Goal: Transaction & Acquisition: Purchase product/service

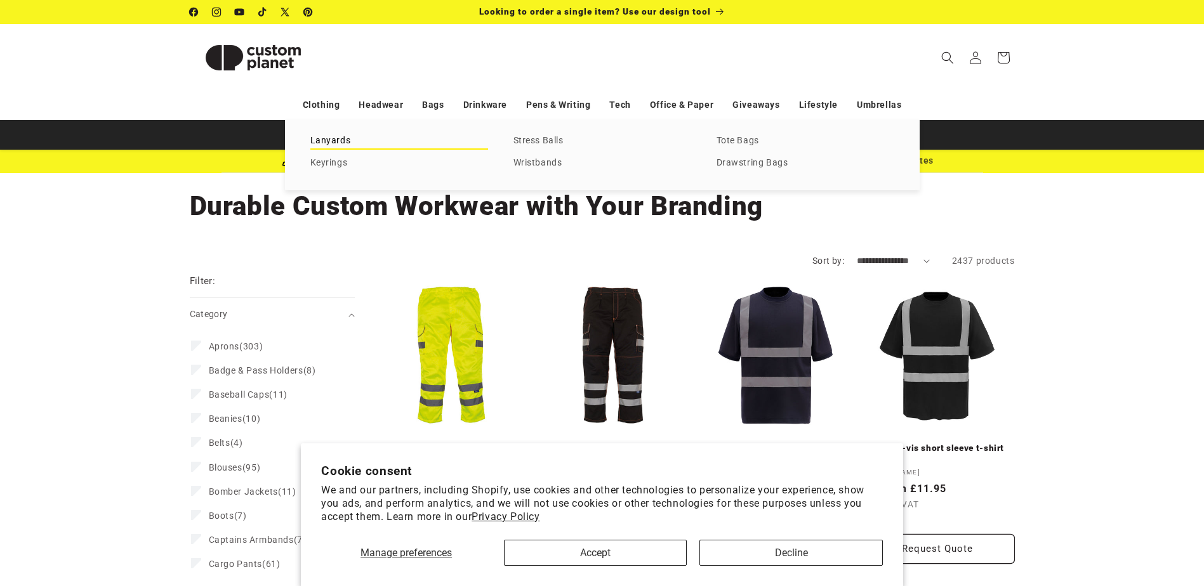
click at [341, 138] on link "Lanyards" at bounding box center [399, 141] width 178 height 17
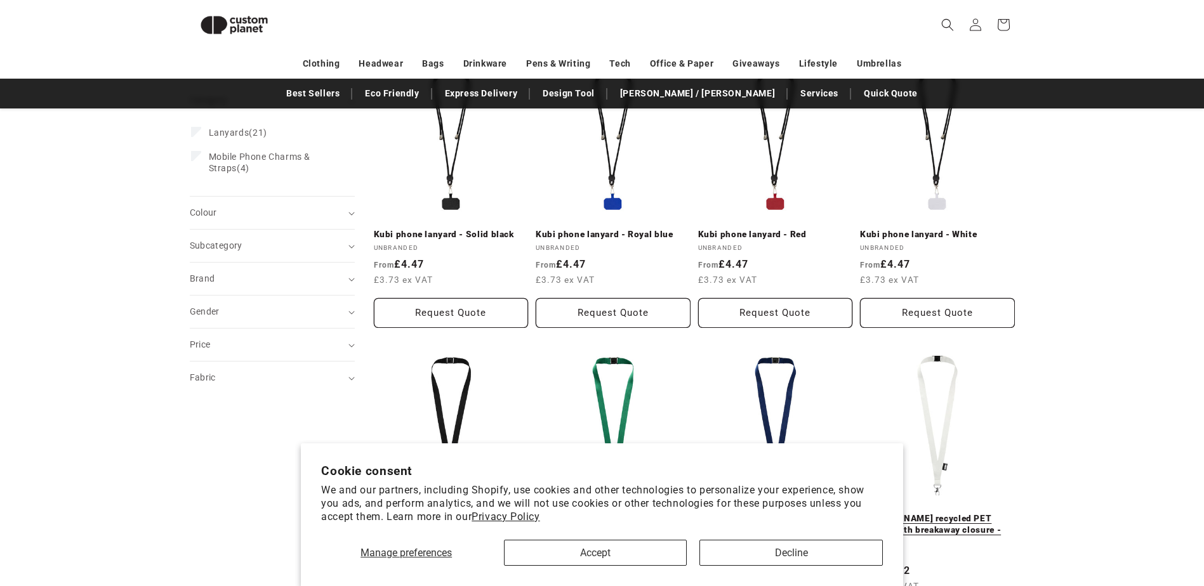
scroll to position [237, 0]
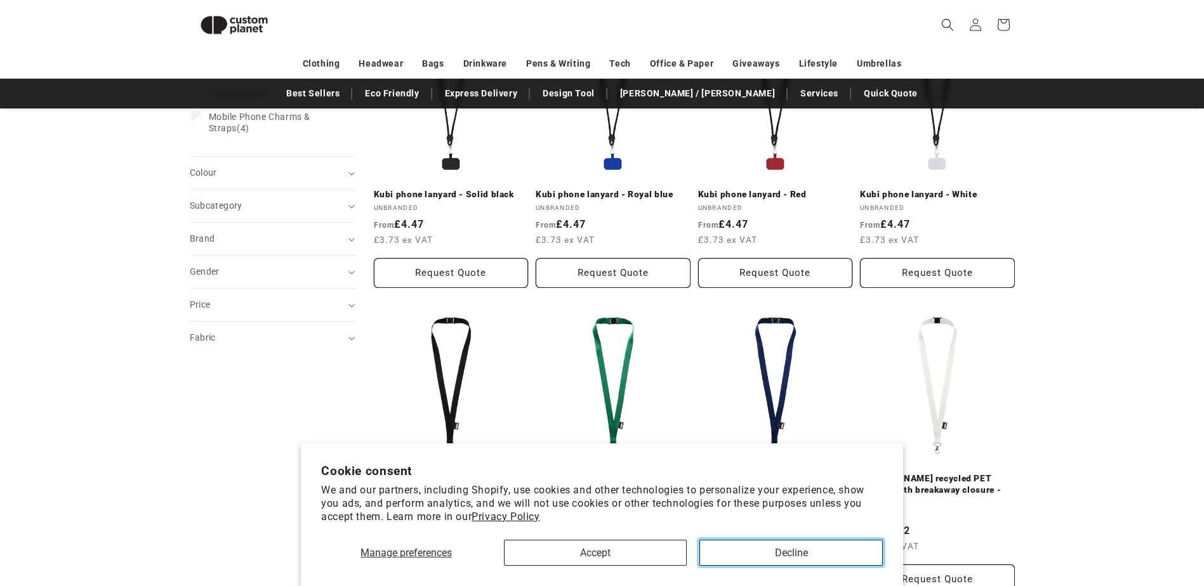
click at [797, 553] on button "Decline" at bounding box center [790, 553] width 183 height 26
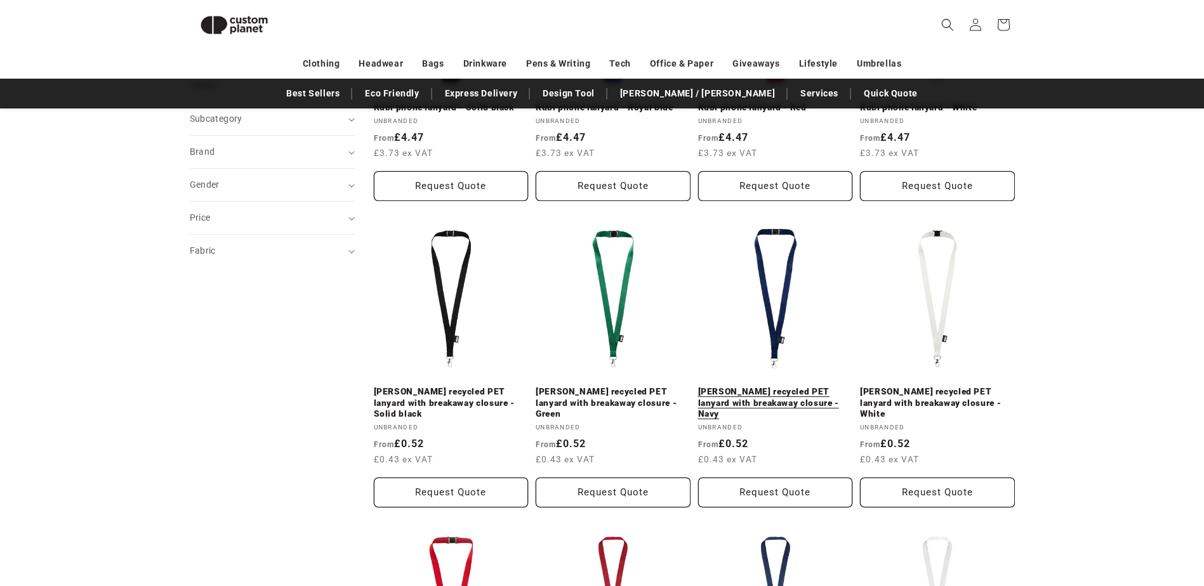
scroll to position [364, 0]
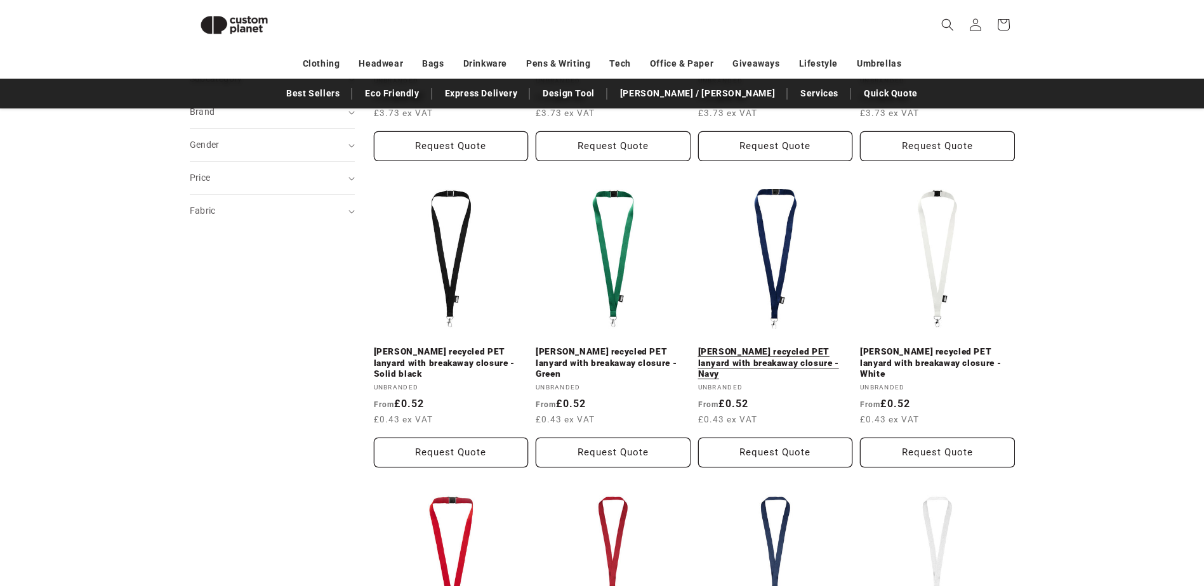
click at [771, 350] on link "Tom recycled PET lanyard with breakaway closure - Navy" at bounding box center [775, 363] width 155 height 34
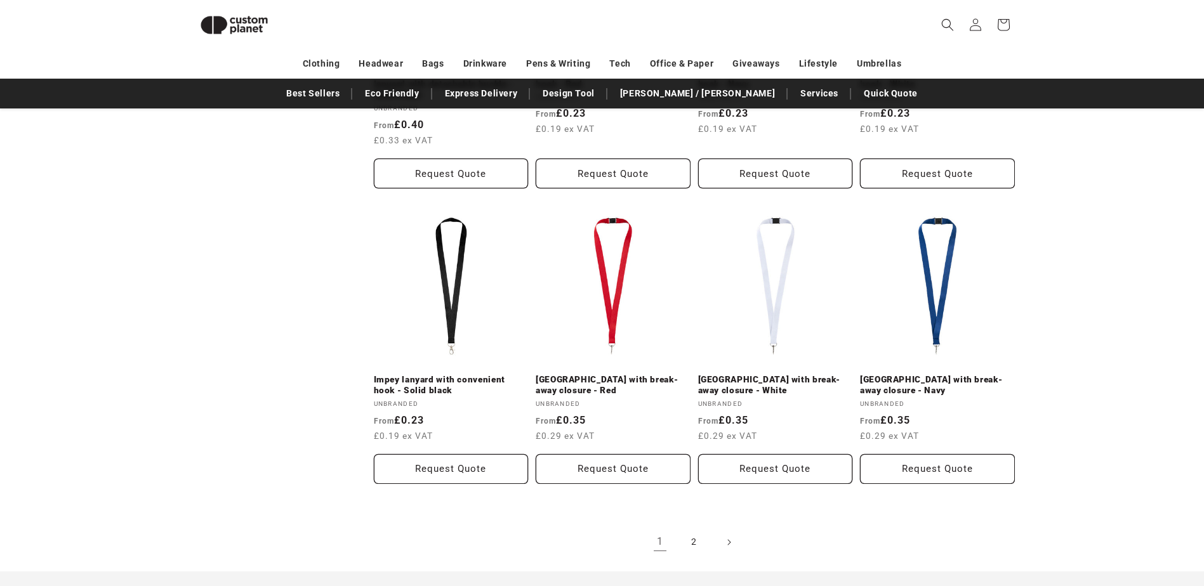
scroll to position [1315, 0]
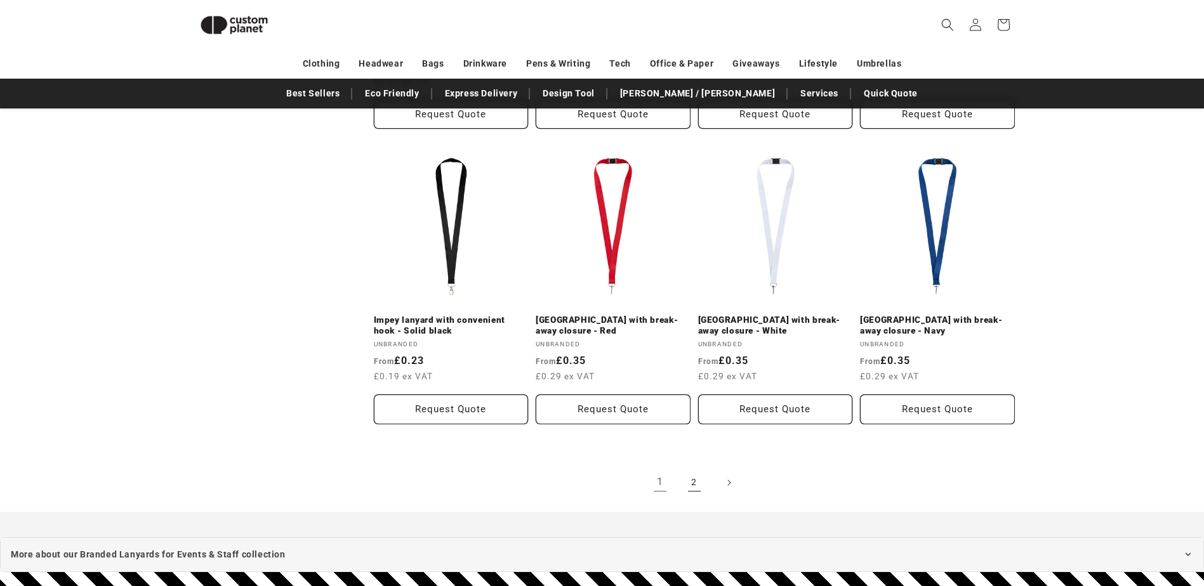
click at [689, 469] on link "2" at bounding box center [694, 483] width 28 height 28
click at [939, 315] on link "Lago lanyard with break-away closure - Navy" at bounding box center [937, 326] width 155 height 22
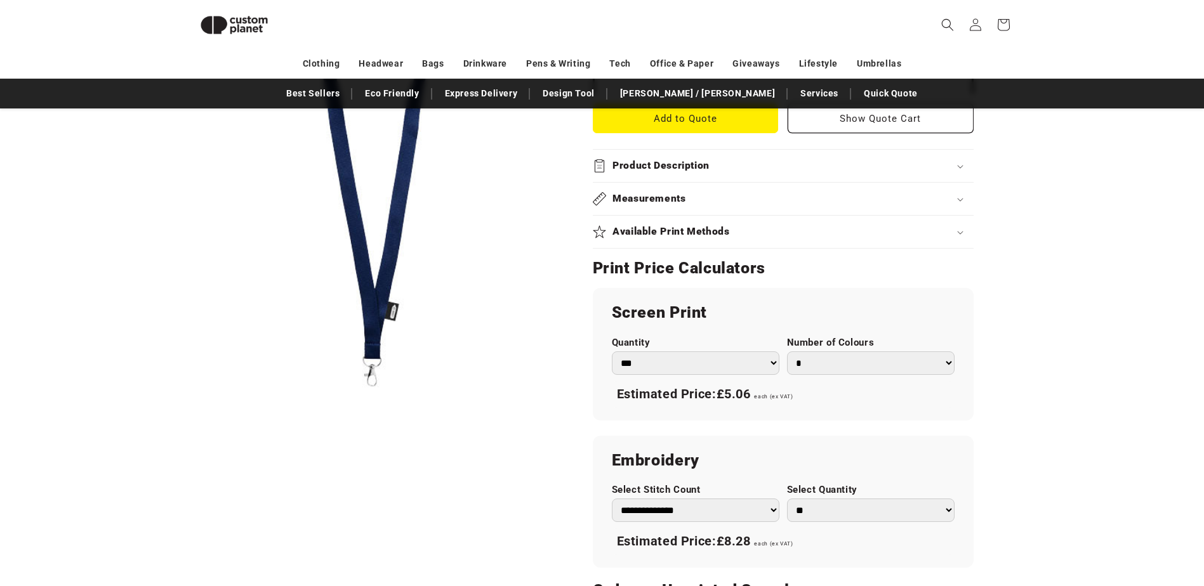
scroll to position [681, 0]
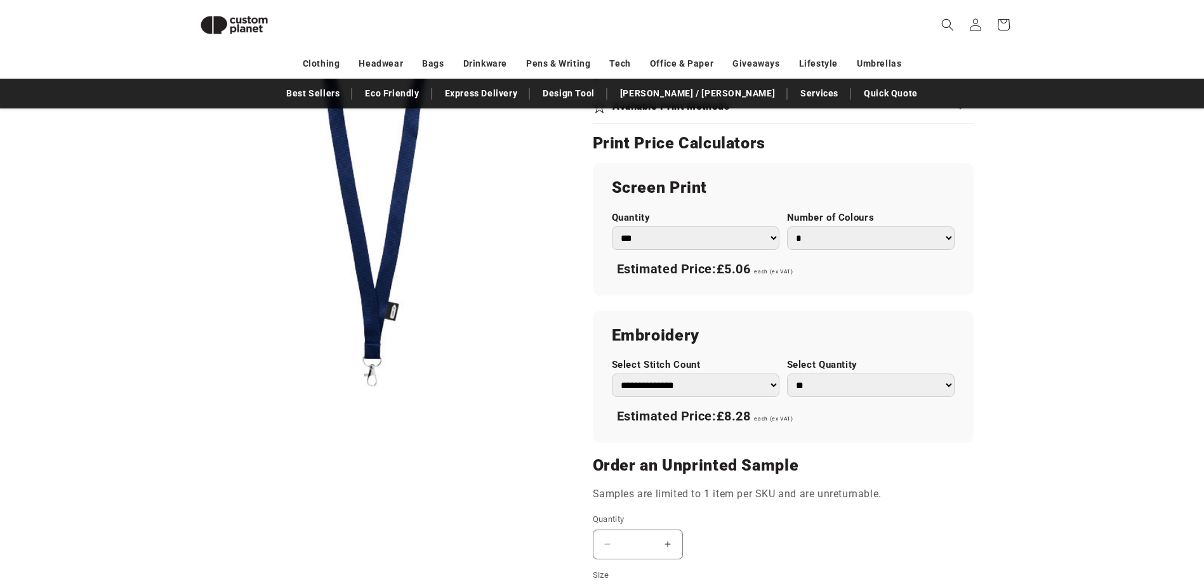
click at [773, 374] on select "**********" at bounding box center [695, 385] width 167 height 23
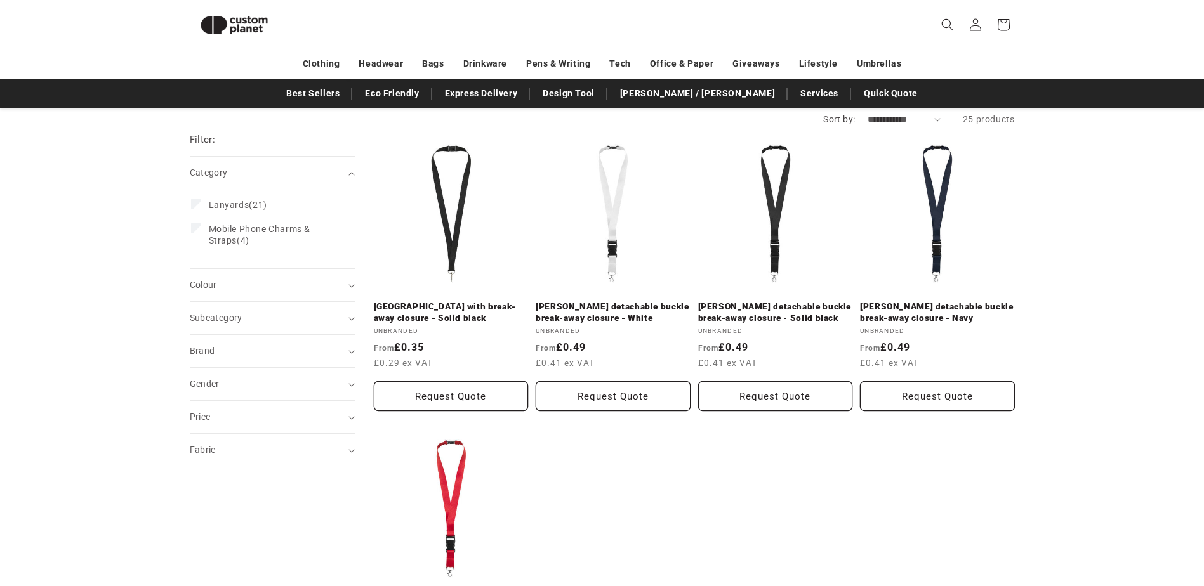
scroll to position [110, 0]
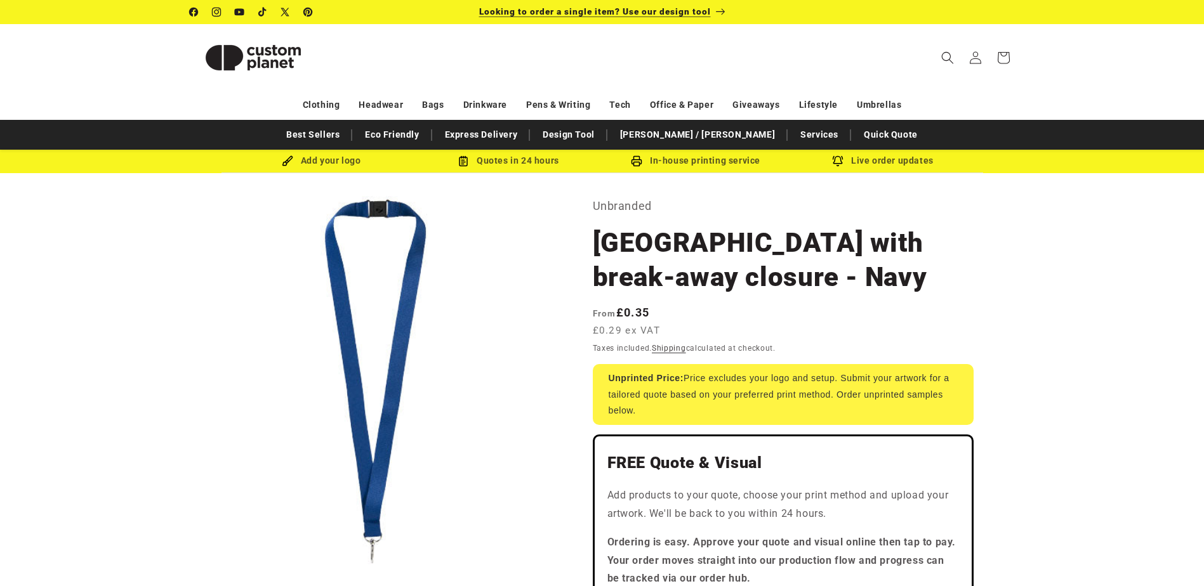
click at [659, 16] on span "Looking to order a single item? Use our design tool" at bounding box center [595, 11] width 232 height 10
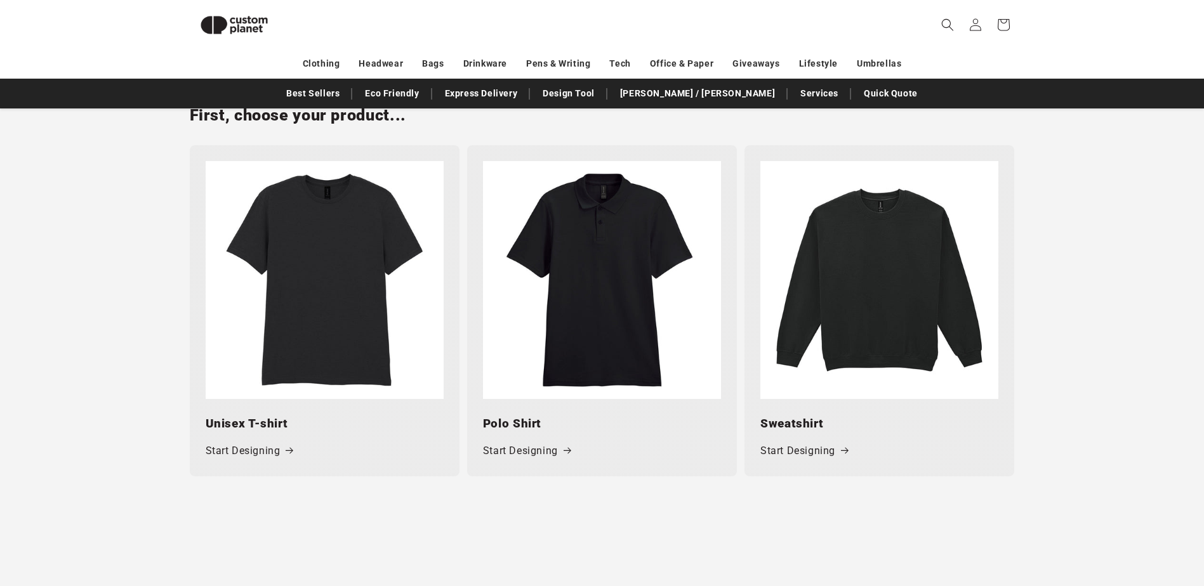
scroll to position [554, 0]
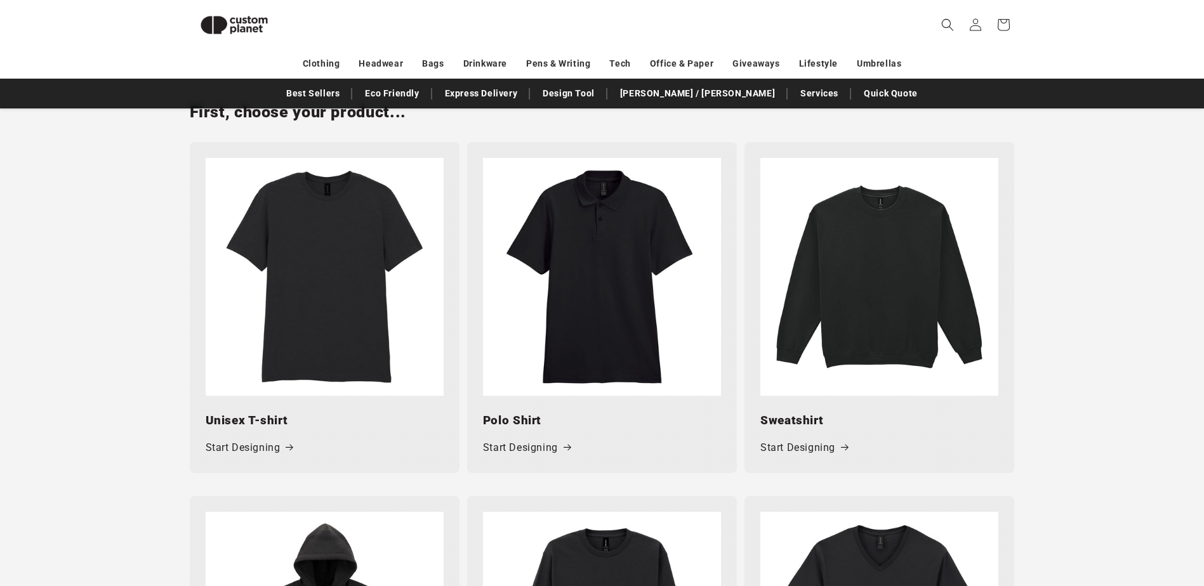
click at [612, 306] on img at bounding box center [602, 277] width 238 height 238
click at [544, 454] on link "Start Designing" at bounding box center [527, 448] width 88 height 18
